Goal: Task Accomplishment & Management: Complete application form

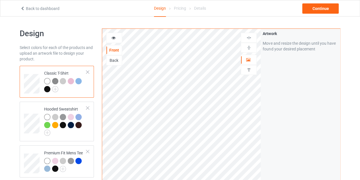
click at [27, 9] on link "Back to dashboard" at bounding box center [39, 8] width 39 height 5
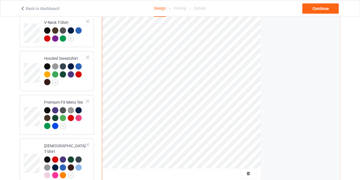
scroll to position [110, 0]
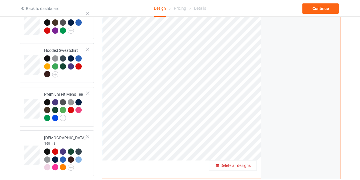
click at [249, 163] on span "Delete all designs" at bounding box center [235, 165] width 30 height 5
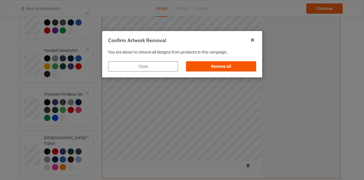
click at [218, 65] on div "Remove all" at bounding box center [221, 66] width 70 height 10
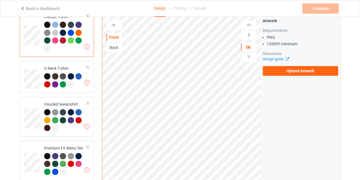
scroll to position [50, 0]
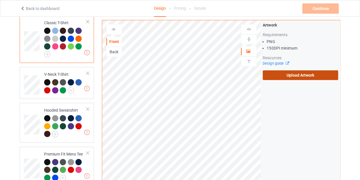
click at [277, 71] on label "Upload Artwork" at bounding box center [300, 75] width 75 height 10
click at [0, 0] on input "Upload Artwork" at bounding box center [0, 0] width 0 height 0
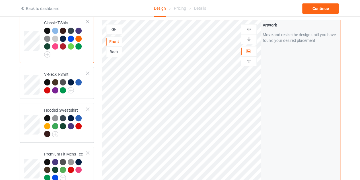
click at [112, 26] on icon at bounding box center [113, 28] width 5 height 4
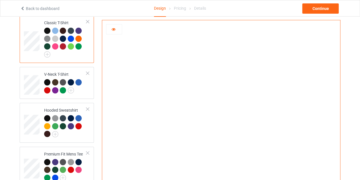
scroll to position [69, 0]
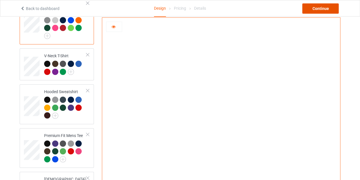
click at [323, 7] on div "Continue" at bounding box center [320, 8] width 36 height 10
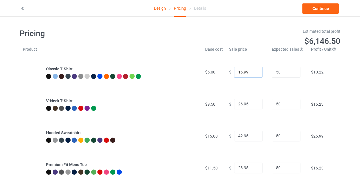
type input "16.99"
click at [252, 73] on input "16.99" at bounding box center [248, 72] width 28 height 11
click at [323, 4] on link "Continue" at bounding box center [320, 8] width 36 height 10
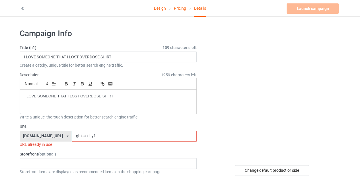
click at [141, 133] on input "ghkskkjhyf" at bounding box center [134, 136] width 125 height 11
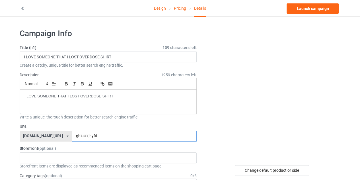
type input "ghkskkjhyfii"
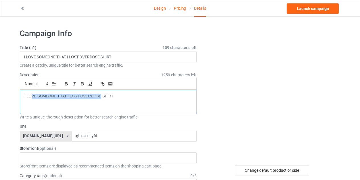
drag, startPoint x: 101, startPoint y: 94, endPoint x: 32, endPoint y: 98, distance: 69.3
click at [32, 98] on div "I LOVE SOMEONE THAT I LOST OVERDOSE SHIRT" at bounding box center [108, 102] width 176 height 24
drag, startPoint x: 89, startPoint y: 95, endPoint x: 23, endPoint y: 98, distance: 65.8
click at [23, 98] on div "proud mama of the toughest girl i kknow SHIRT" at bounding box center [108, 102] width 176 height 24
copy p "proud mama of the toughest girl i kknow"
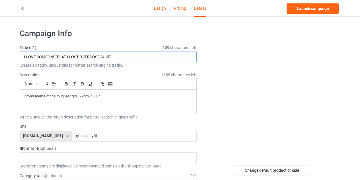
drag, startPoint x: 99, startPoint y: 57, endPoint x: 43, endPoint y: 58, distance: 55.8
click at [43, 58] on input "I LOVE SOMEONE THAT I LOST OVERDOSE SHIRT" at bounding box center [108, 56] width 177 height 11
paste input "proud mama of the toughest girl i kknow"
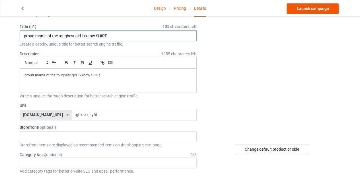
type input "proud mama of the toughest girl i kknow SHIRT"
click at [311, 8] on link "Launch campaign" at bounding box center [312, 8] width 52 height 10
